Goal: Task Accomplishment & Management: Manage account settings

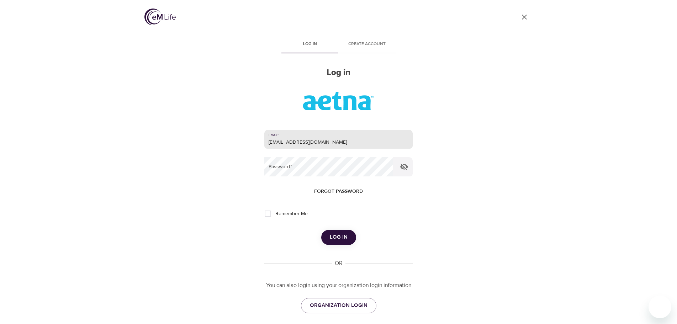
type input "[EMAIL_ADDRESS][DOMAIN_NAME]"
click at [321, 230] on button "Log in" at bounding box center [338, 237] width 35 height 15
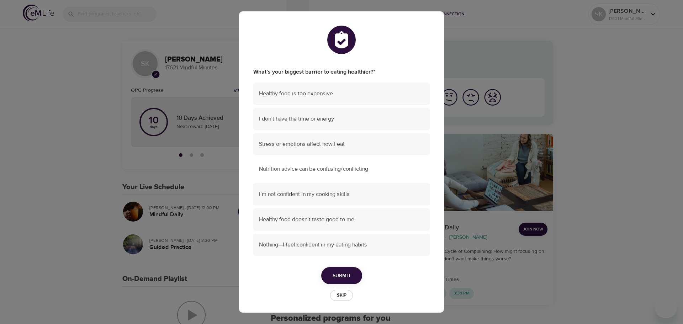
click at [374, 171] on span "Nutrition advice can be confusing/conflicting" at bounding box center [341, 169] width 165 height 8
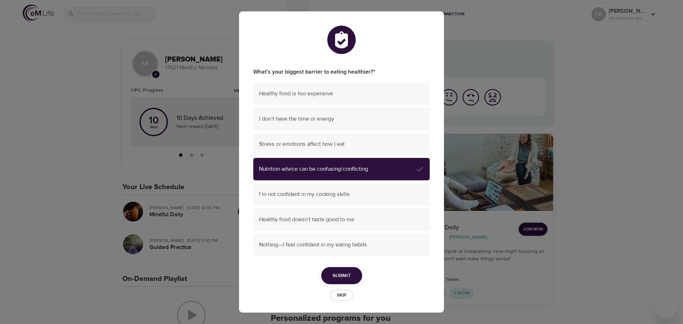
click at [340, 275] on span "Submit" at bounding box center [342, 275] width 18 height 9
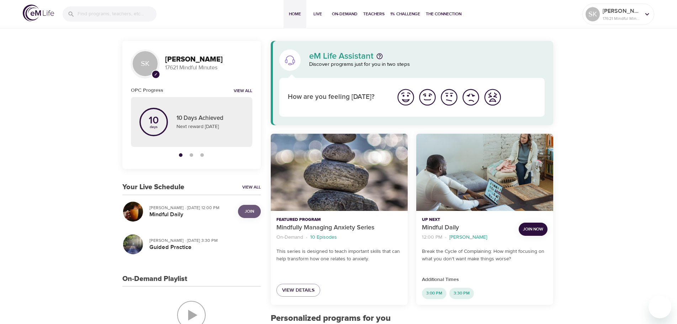
click at [248, 213] on span "Join" at bounding box center [249, 211] width 9 height 7
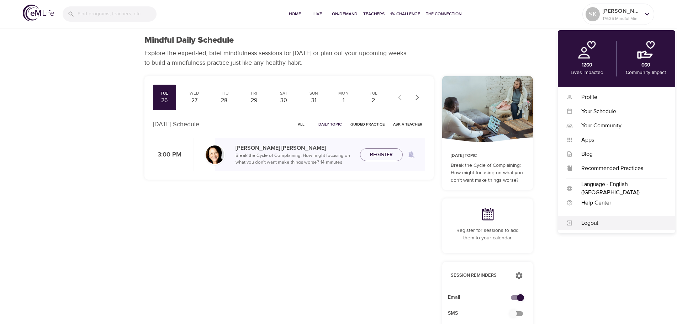
click at [590, 223] on div "Logout" at bounding box center [620, 223] width 94 height 8
